Goal: Navigation & Orientation: Find specific page/section

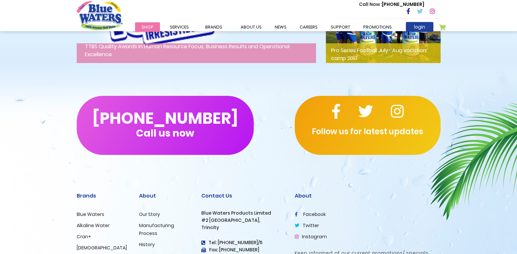
scroll to position [1114, 0]
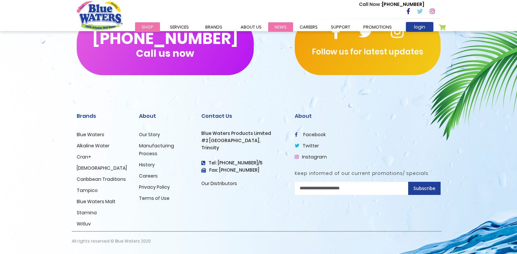
click at [281, 27] on link "News" at bounding box center [280, 27] width 25 height 10
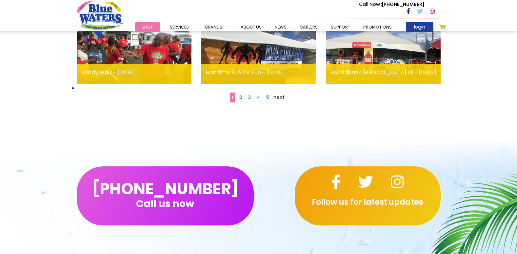
scroll to position [524, 0]
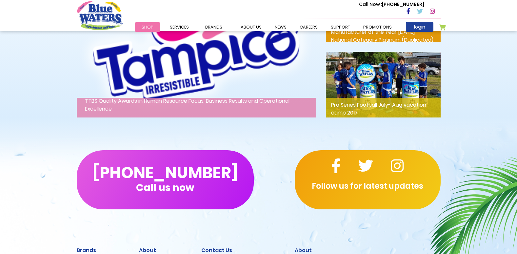
scroll to position [1114, 0]
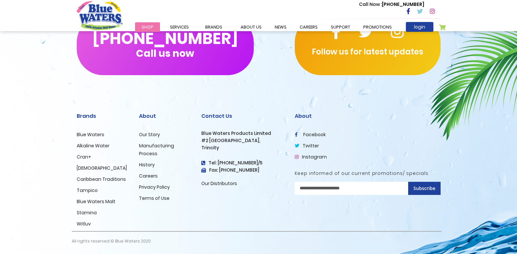
click at [155, 133] on link "Our Story" at bounding box center [149, 134] width 21 height 7
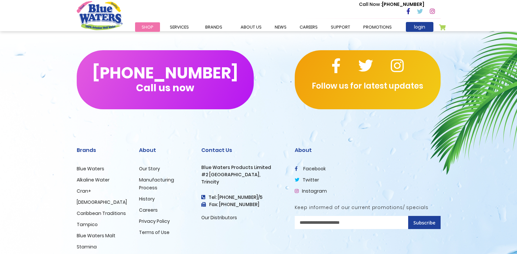
scroll to position [1596, 0]
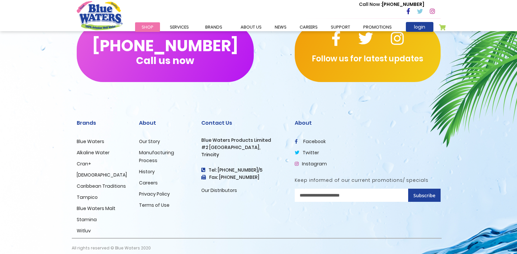
click at [151, 168] on link "History" at bounding box center [147, 171] width 16 height 7
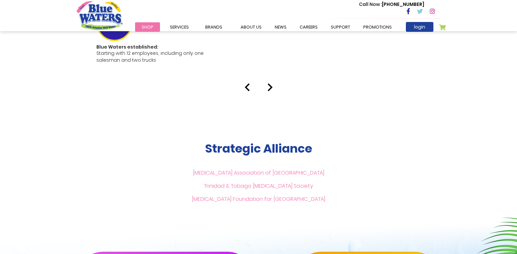
scroll to position [1366, 0]
